Goal: Check status: Check status

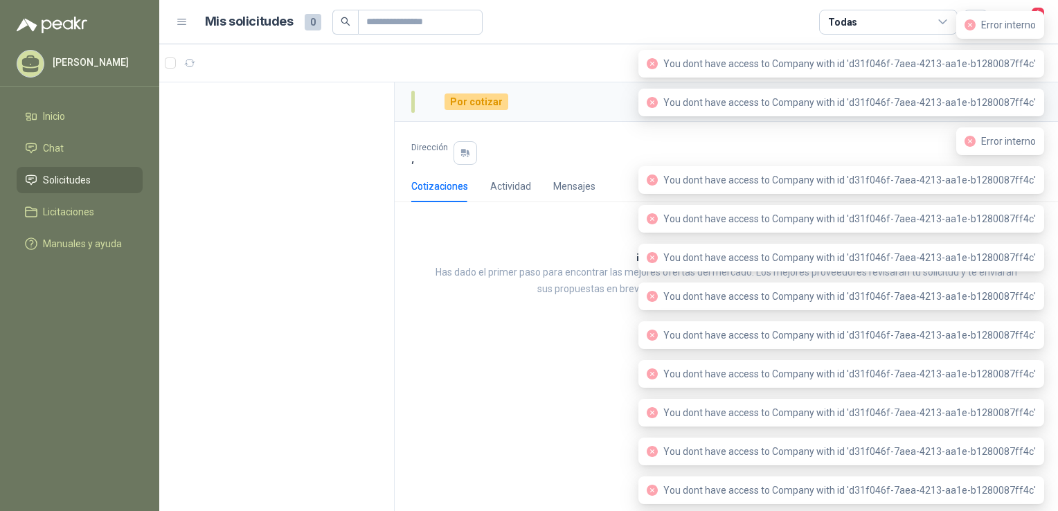
click at [642, 17] on article "Mis solicitudes 0 Todas" at bounding box center [597, 22] width 784 height 25
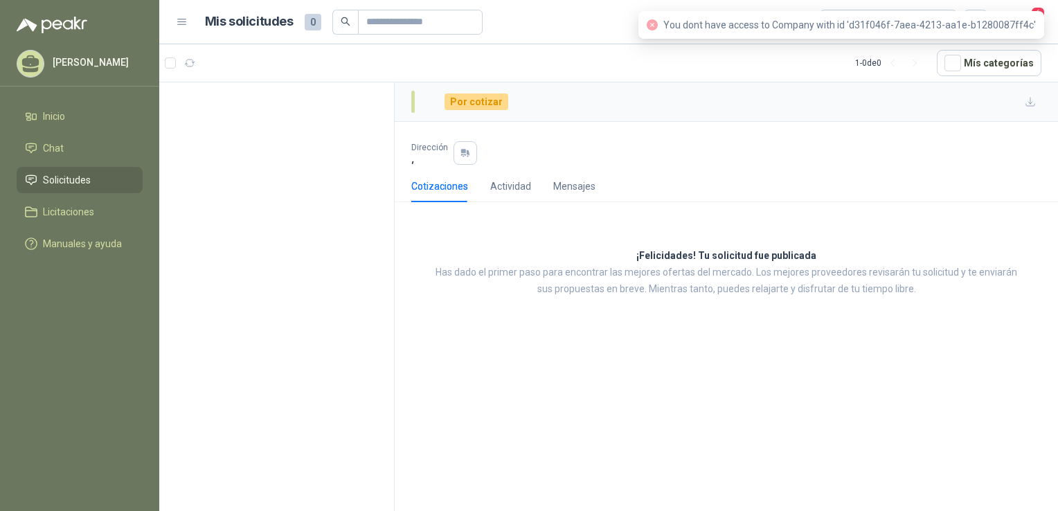
click at [770, 373] on div "Por cotizar Dirección , Cotizaciones Actividad Mensajes ¡Felicidades! Tu solici…" at bounding box center [726, 298] width 663 height 433
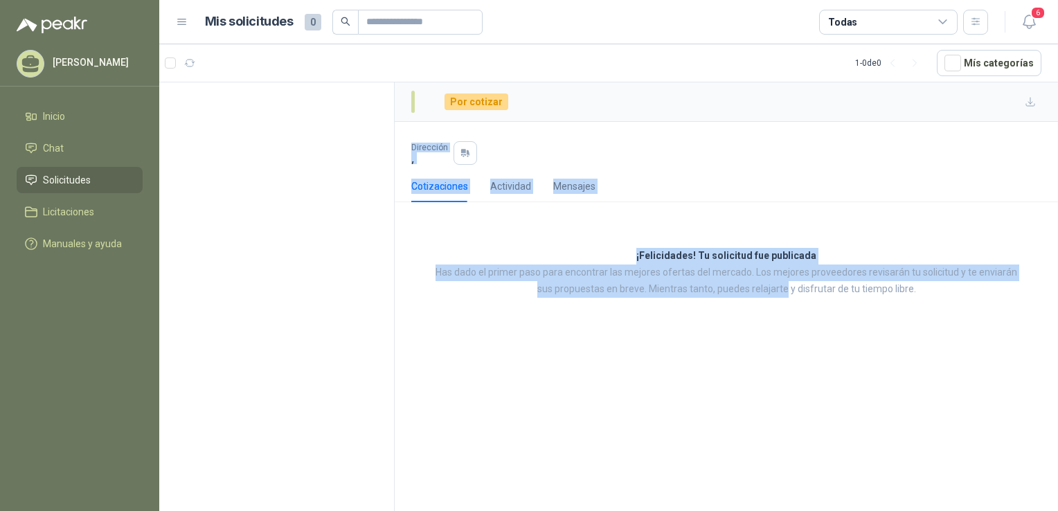
drag, startPoint x: 770, startPoint y: 373, endPoint x: 443, endPoint y: 124, distance: 411.4
click at [443, 124] on div "Por cotizar Dirección , Cotizaciones Actividad Mensajes ¡Felicidades! Tu solici…" at bounding box center [726, 298] width 663 height 433
click at [77, 184] on span "Solicitudes" at bounding box center [67, 179] width 48 height 15
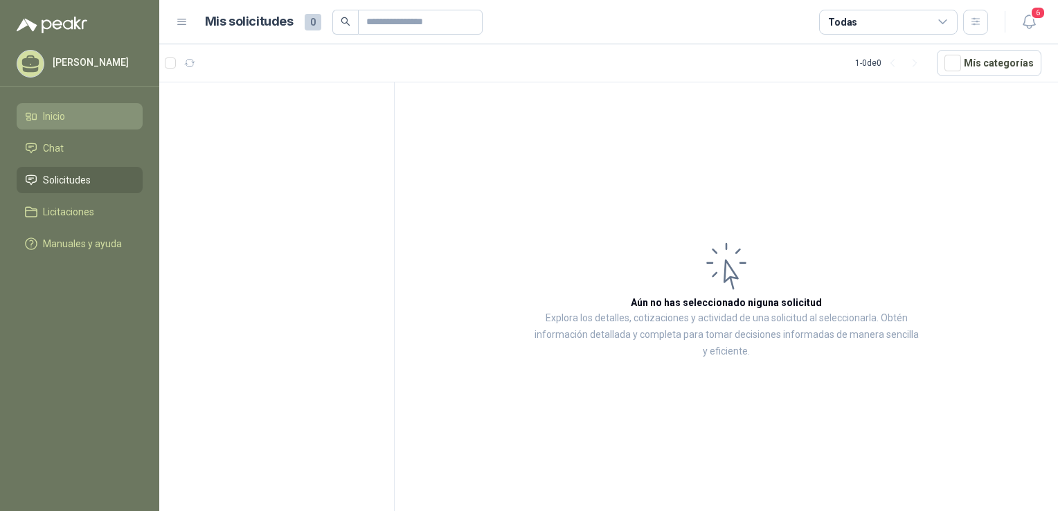
click at [61, 118] on span "Inicio" at bounding box center [54, 116] width 22 height 15
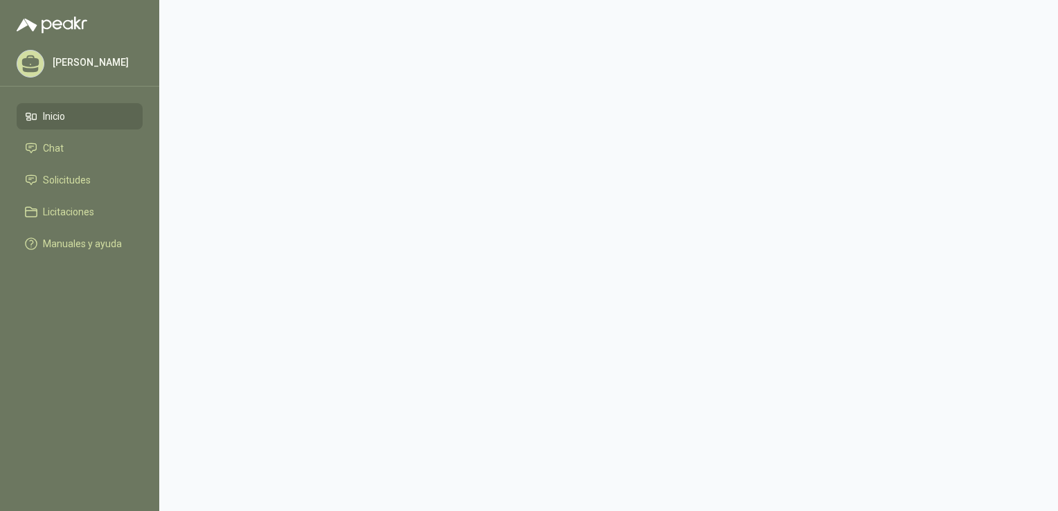
click at [65, 117] on span "Inicio" at bounding box center [54, 116] width 22 height 15
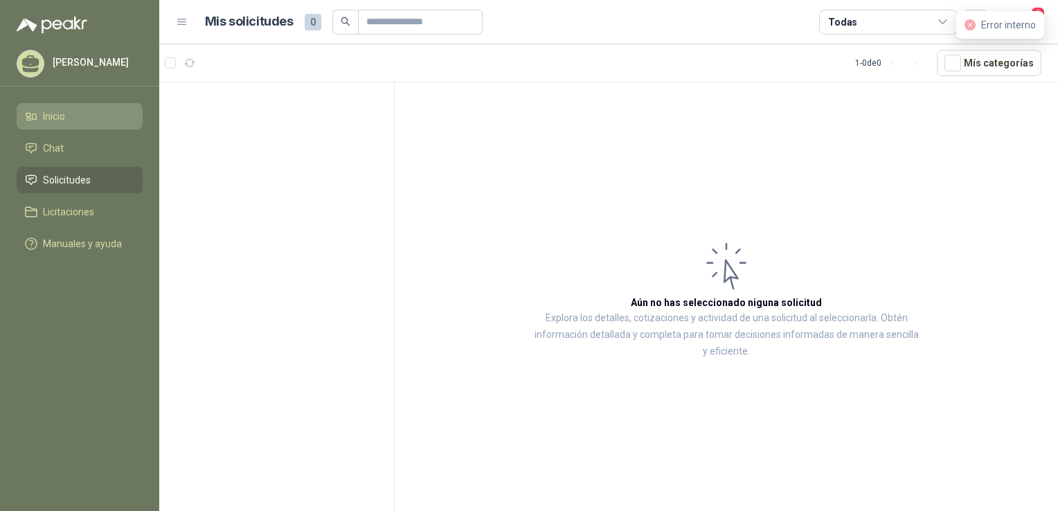
click at [77, 115] on li "Inicio" at bounding box center [79, 116] width 109 height 15
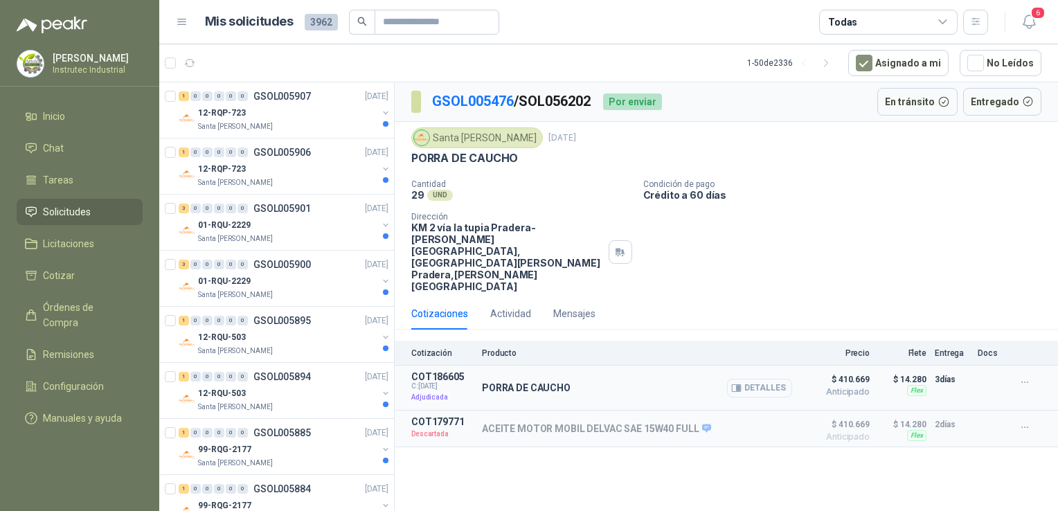
click at [763, 379] on button "Detalles" at bounding box center [759, 388] width 65 height 19
